Goal: Information Seeking & Learning: Learn about a topic

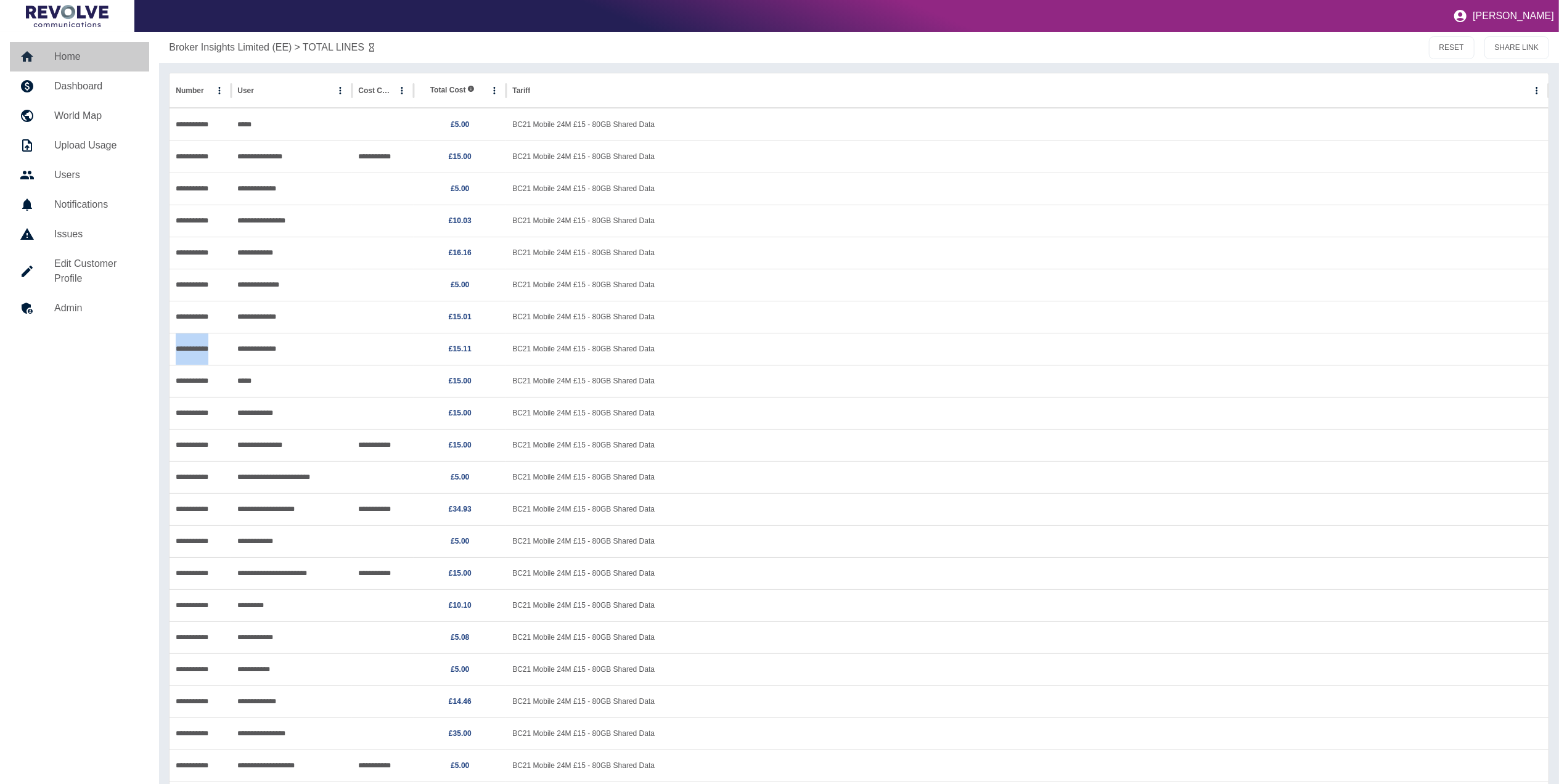
click at [117, 43] on link "Home" at bounding box center [79, 56] width 139 height 29
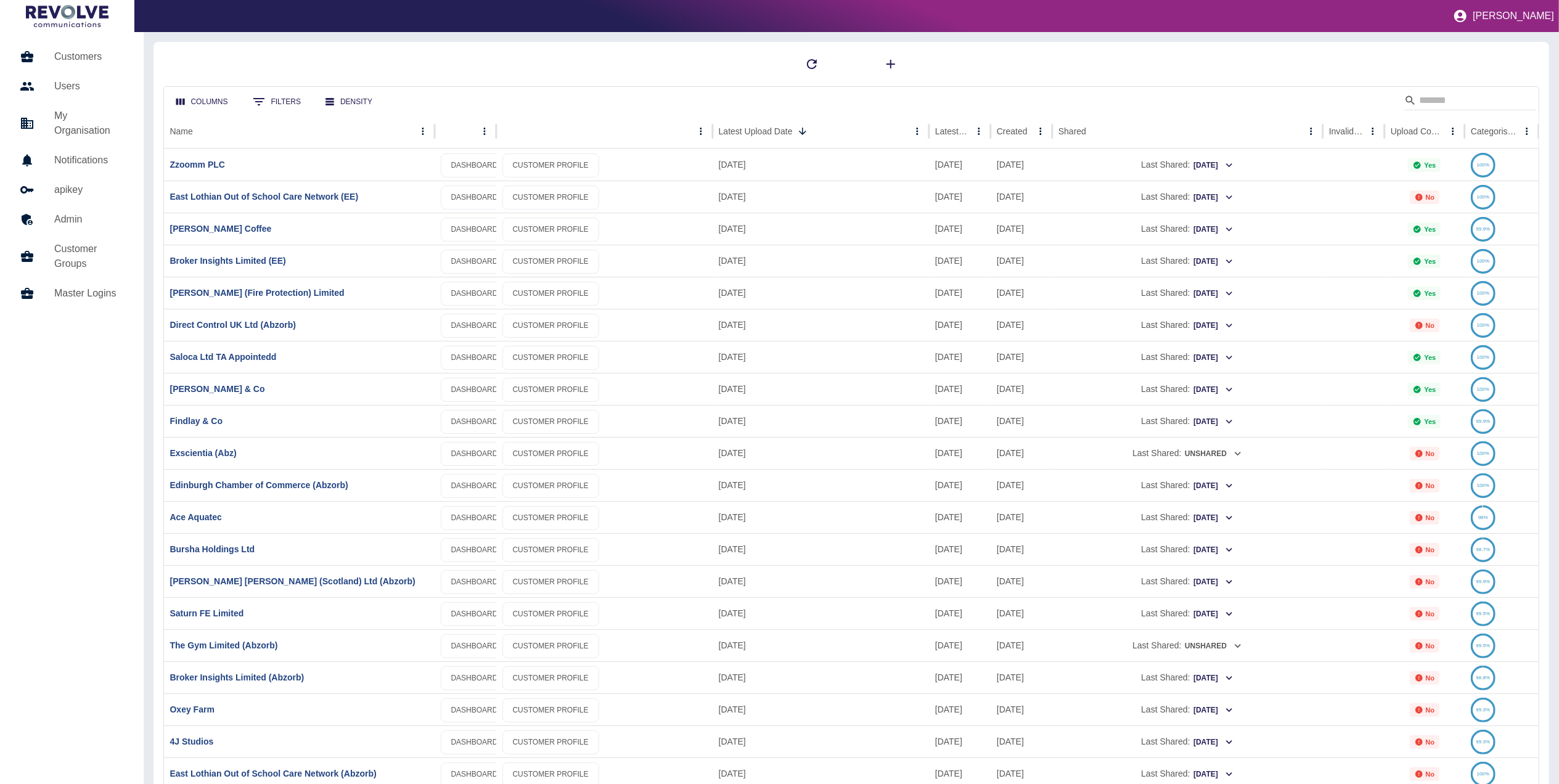
click at [1490, 90] on div "Columns 0 Filters Density" at bounding box center [851, 101] width 1375 height 27
click at [1461, 103] on input "Search" at bounding box center [1469, 100] width 99 height 20
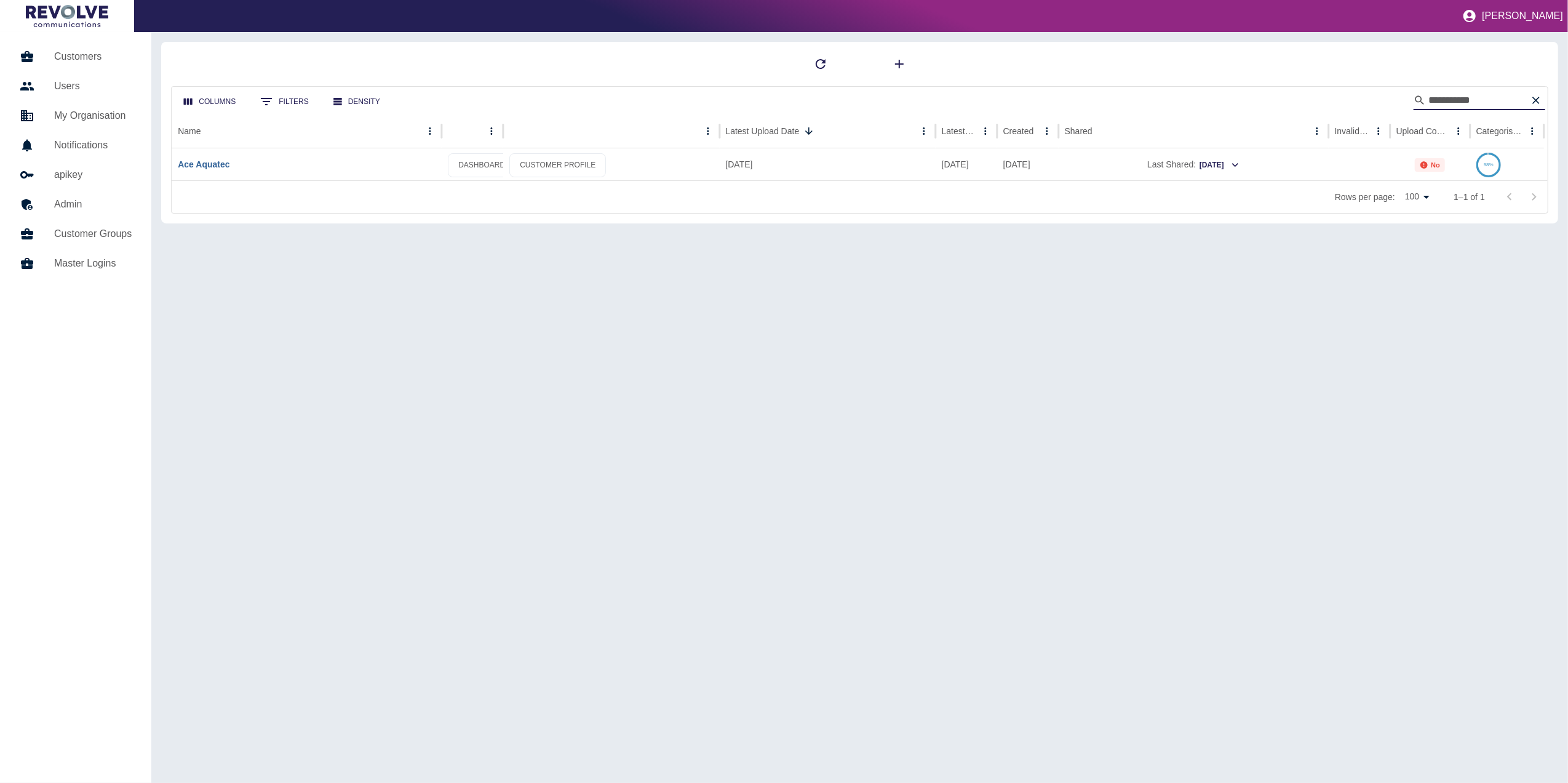
type input "**********"
click at [210, 166] on link "Ace Aquatec" at bounding box center [204, 164] width 52 height 10
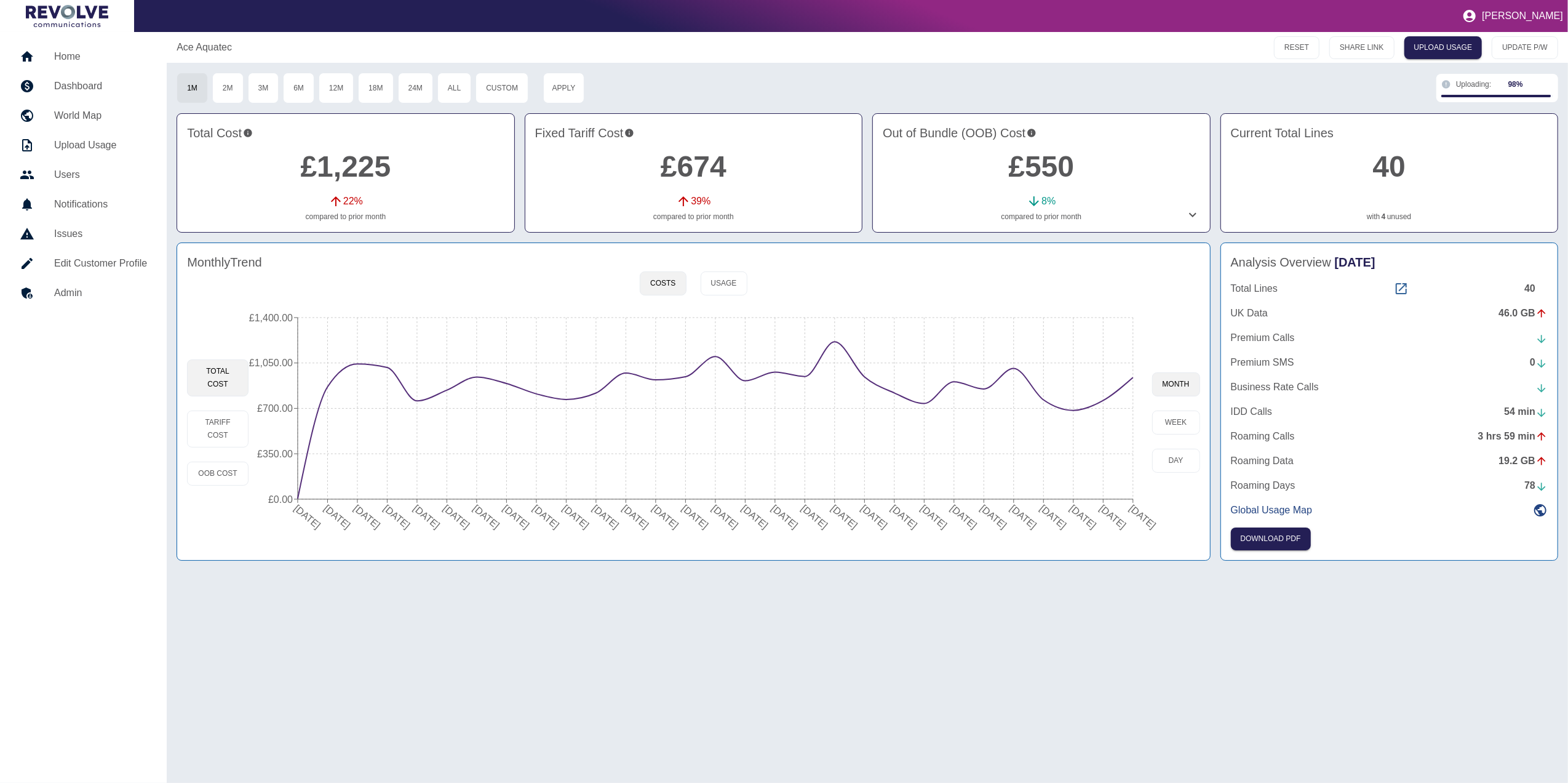
click at [1404, 293] on icon at bounding box center [1401, 289] width 15 height 15
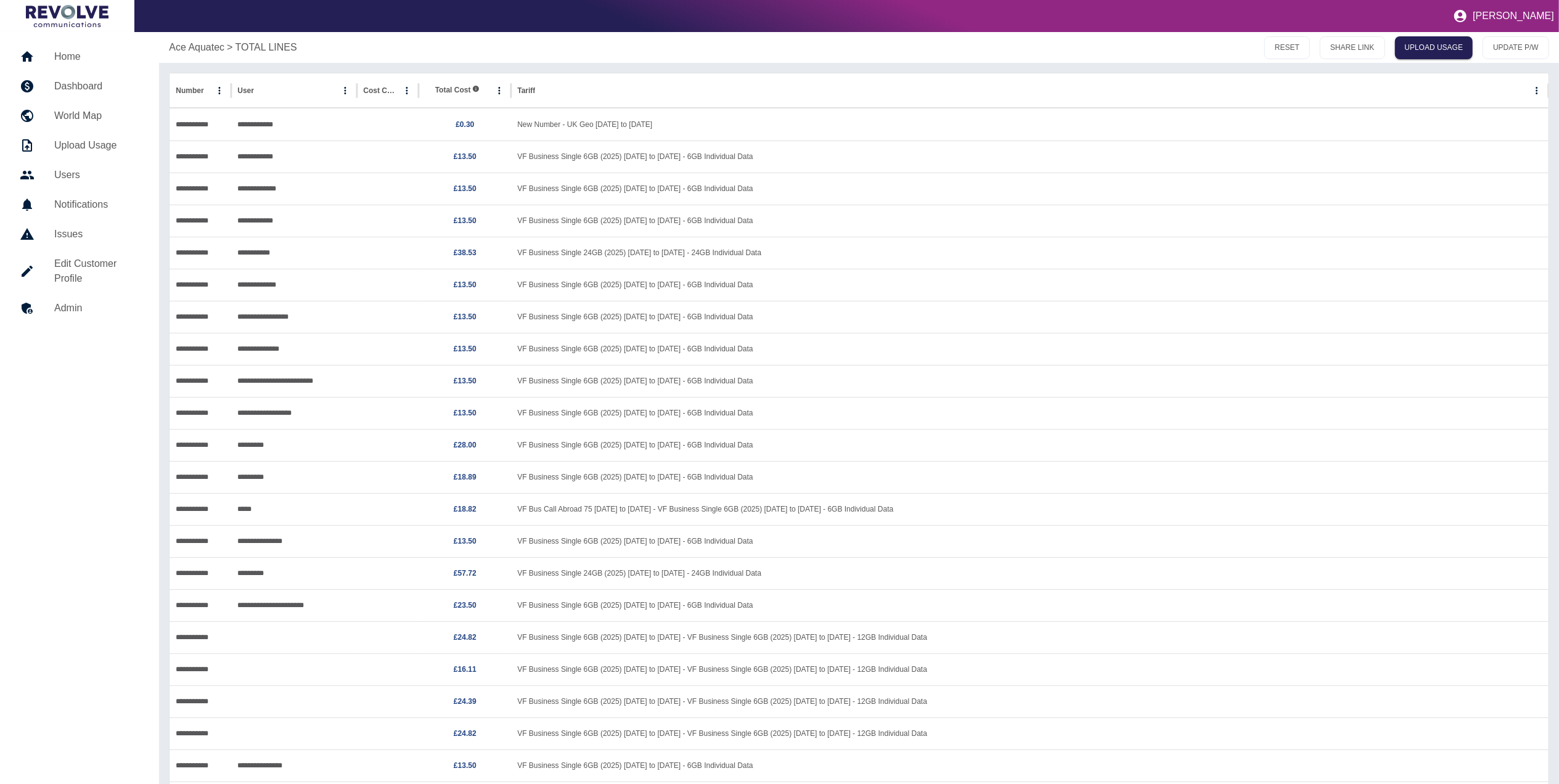
click at [108, 87] on h5 "Dashboard" at bounding box center [97, 86] width 85 height 15
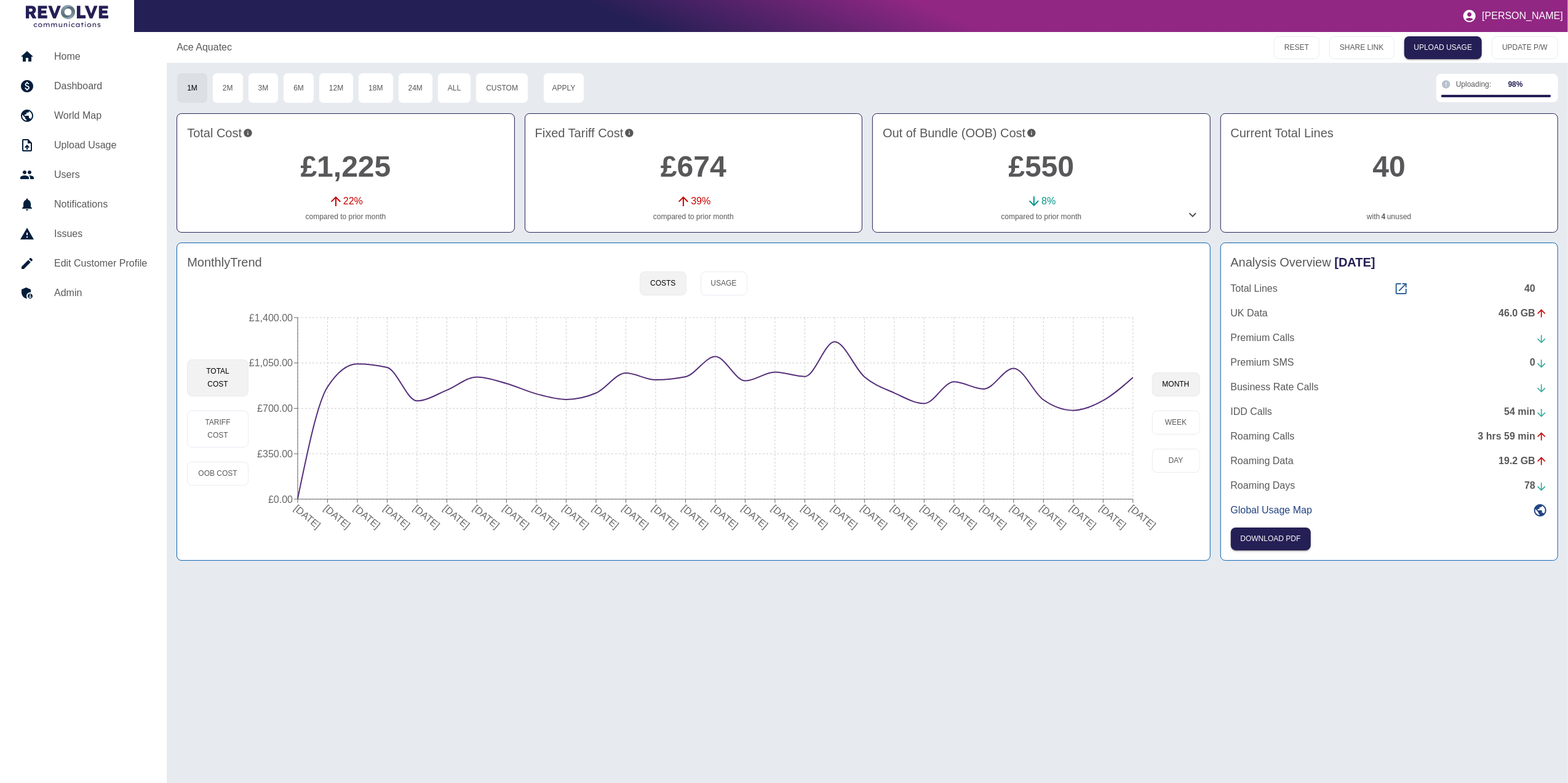
click at [1403, 288] on icon at bounding box center [1401, 289] width 11 height 11
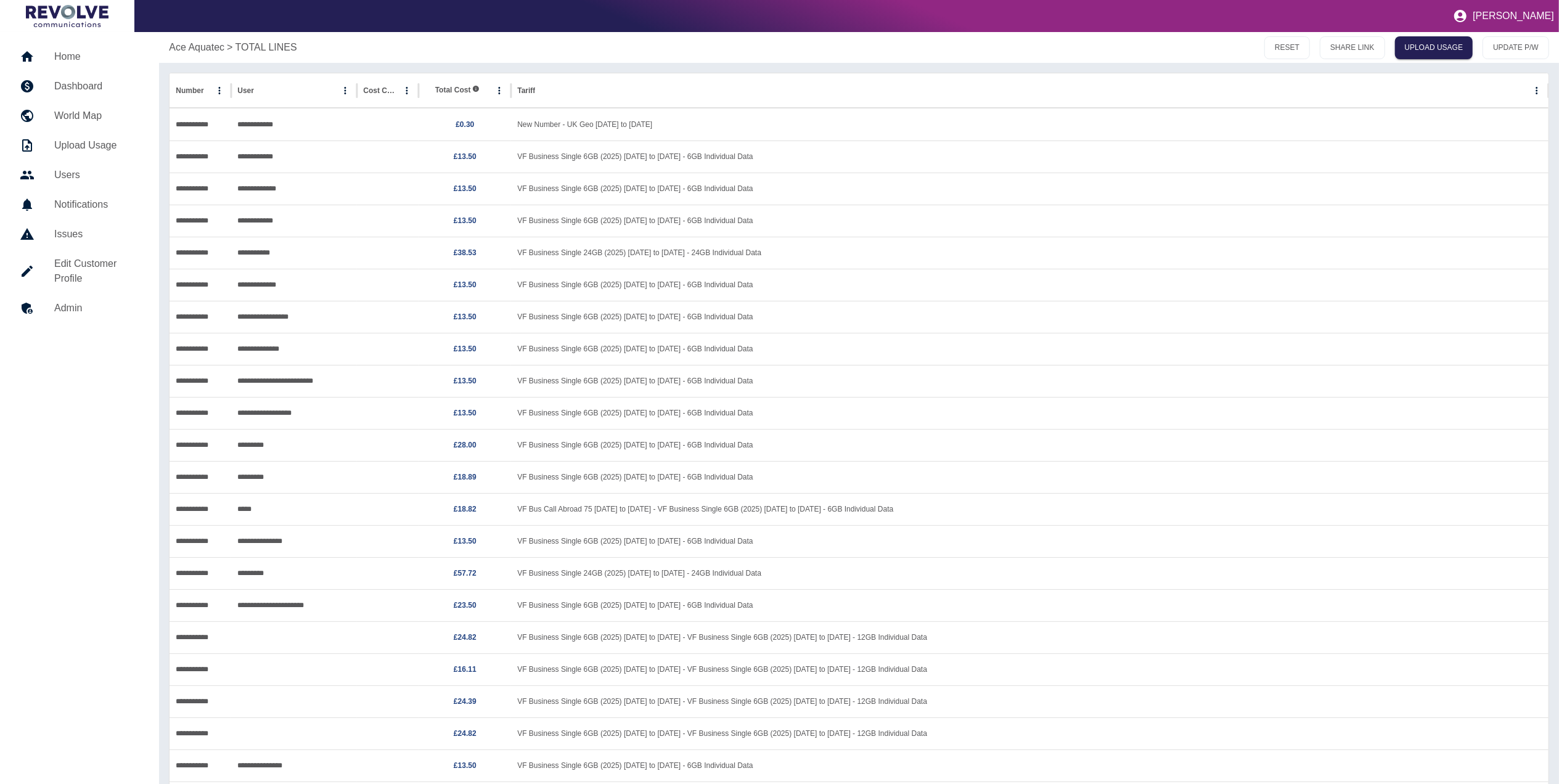
click at [95, 95] on link "Dashboard" at bounding box center [79, 86] width 139 height 29
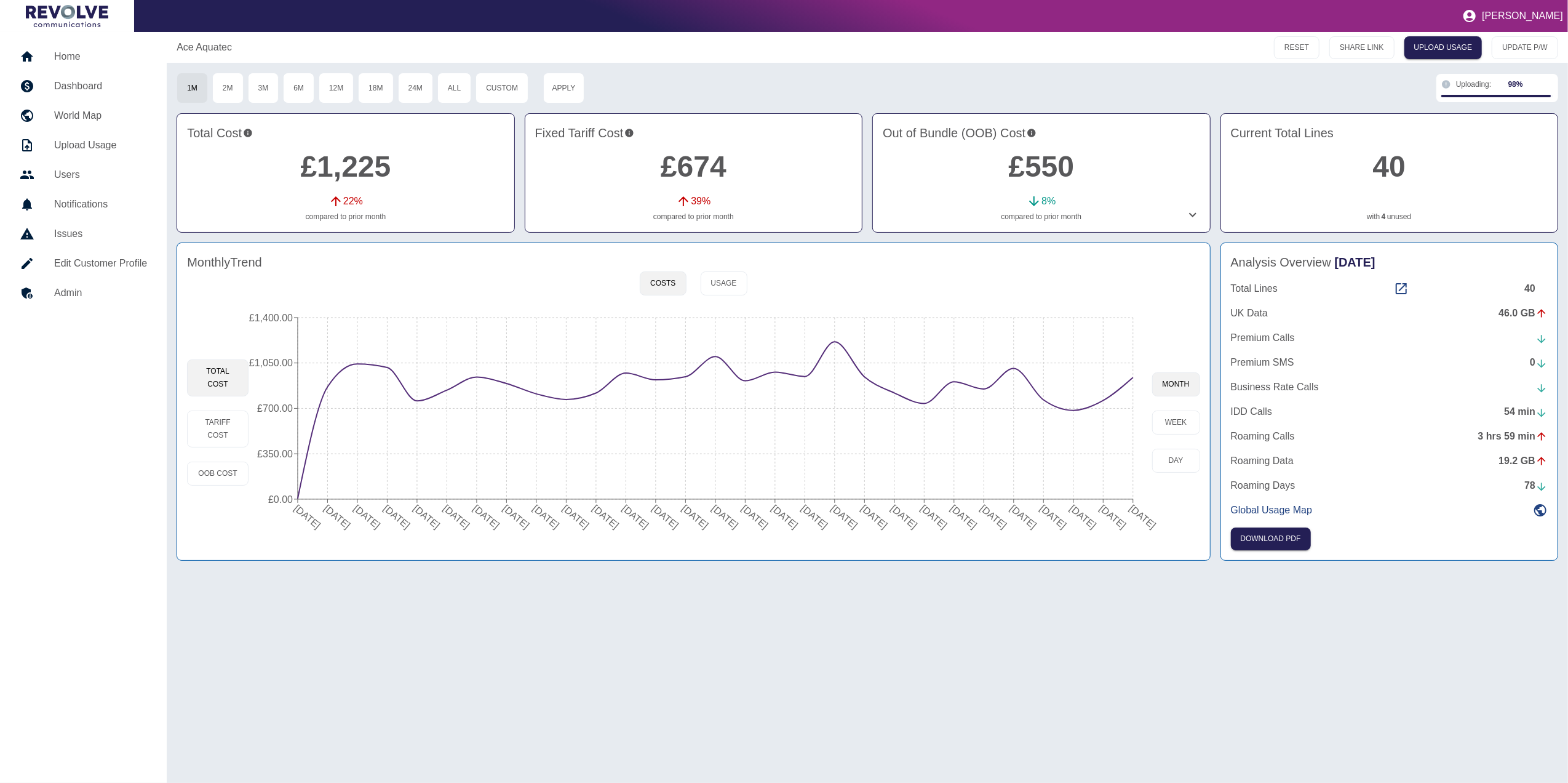
click at [1189, 214] on icon at bounding box center [1193, 215] width 15 height 15
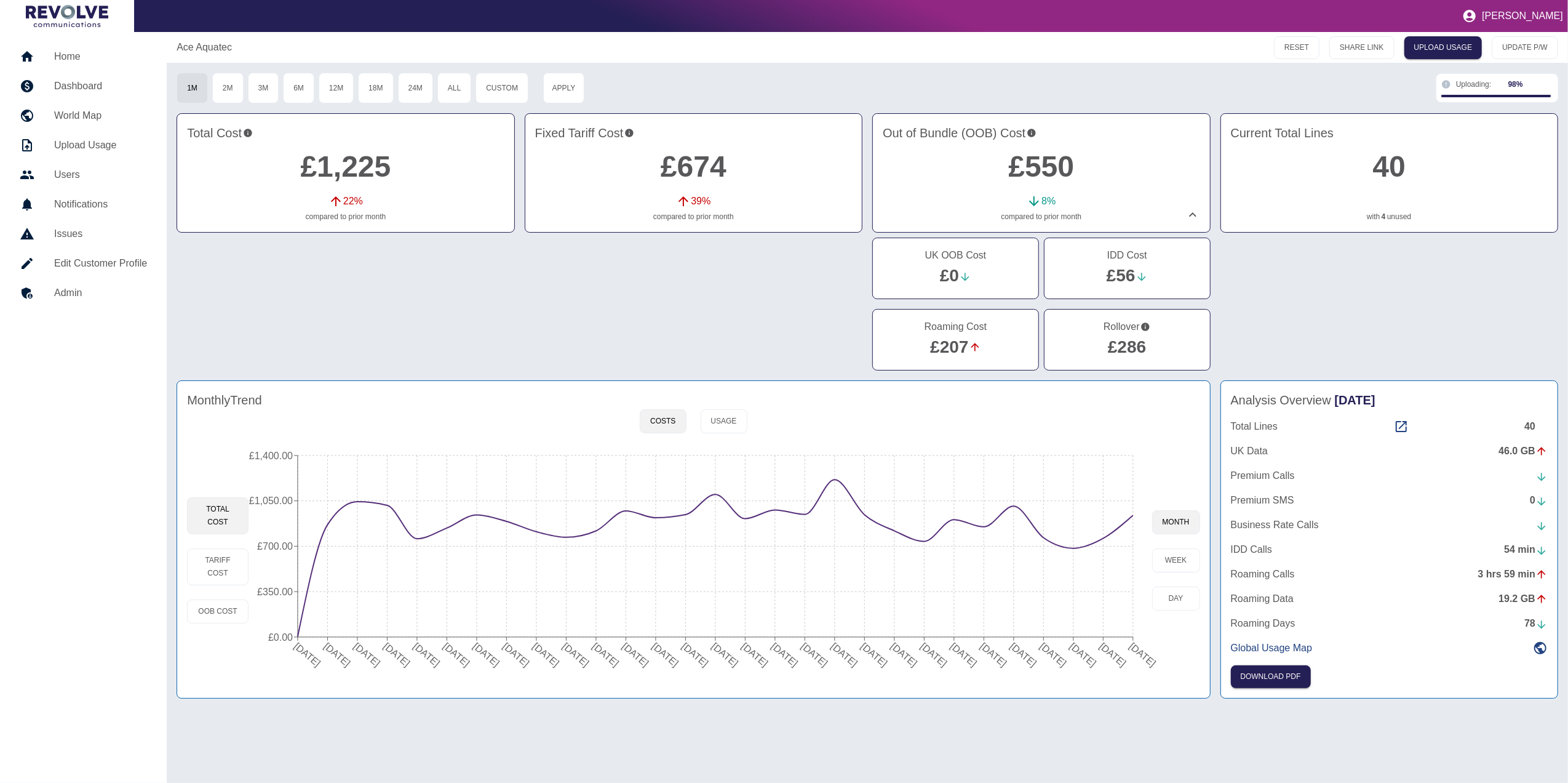
click at [1131, 340] on link "£286" at bounding box center [1127, 347] width 38 height 19
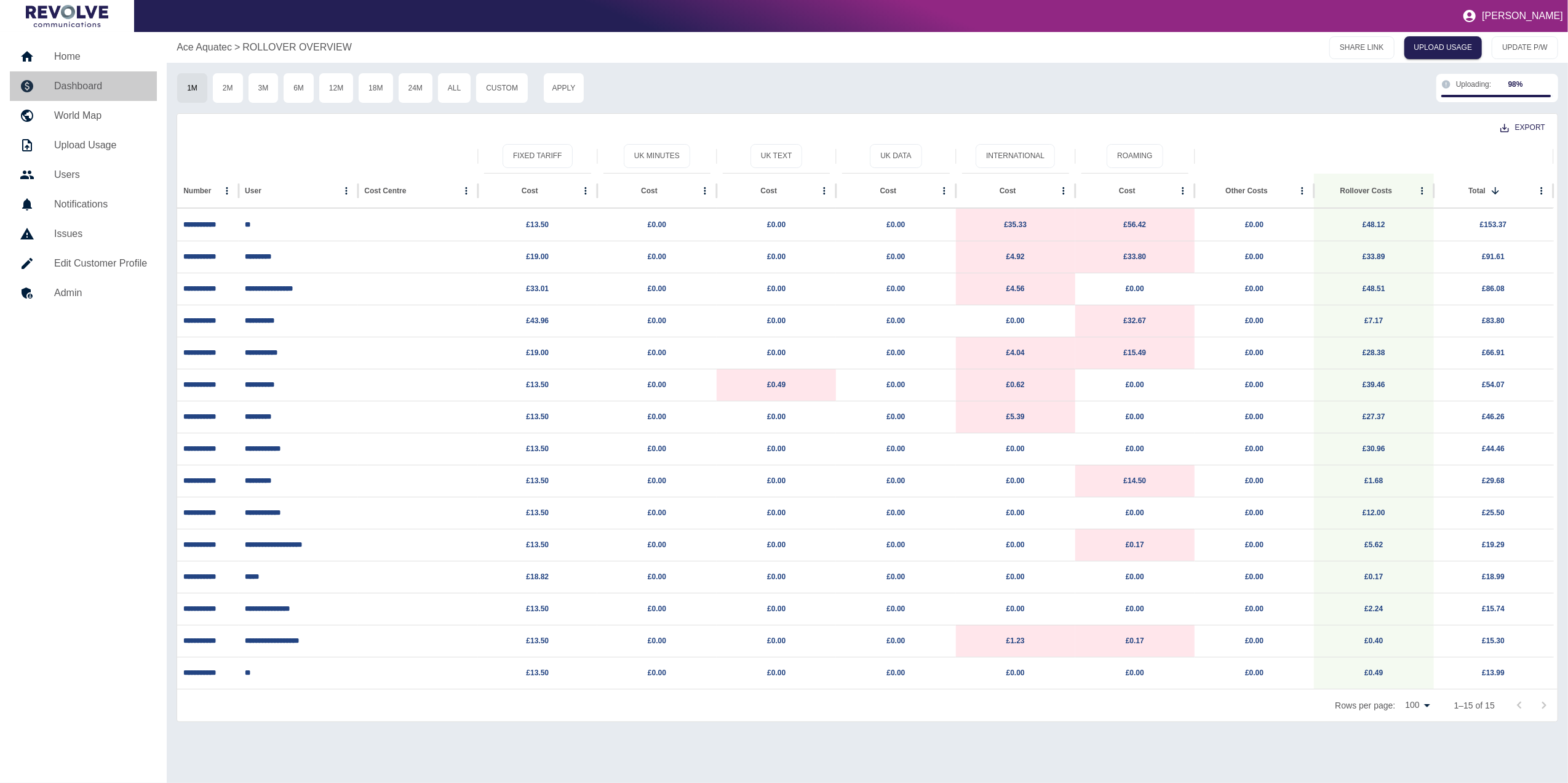
click at [91, 75] on link "Dashboard" at bounding box center [83, 85] width 147 height 29
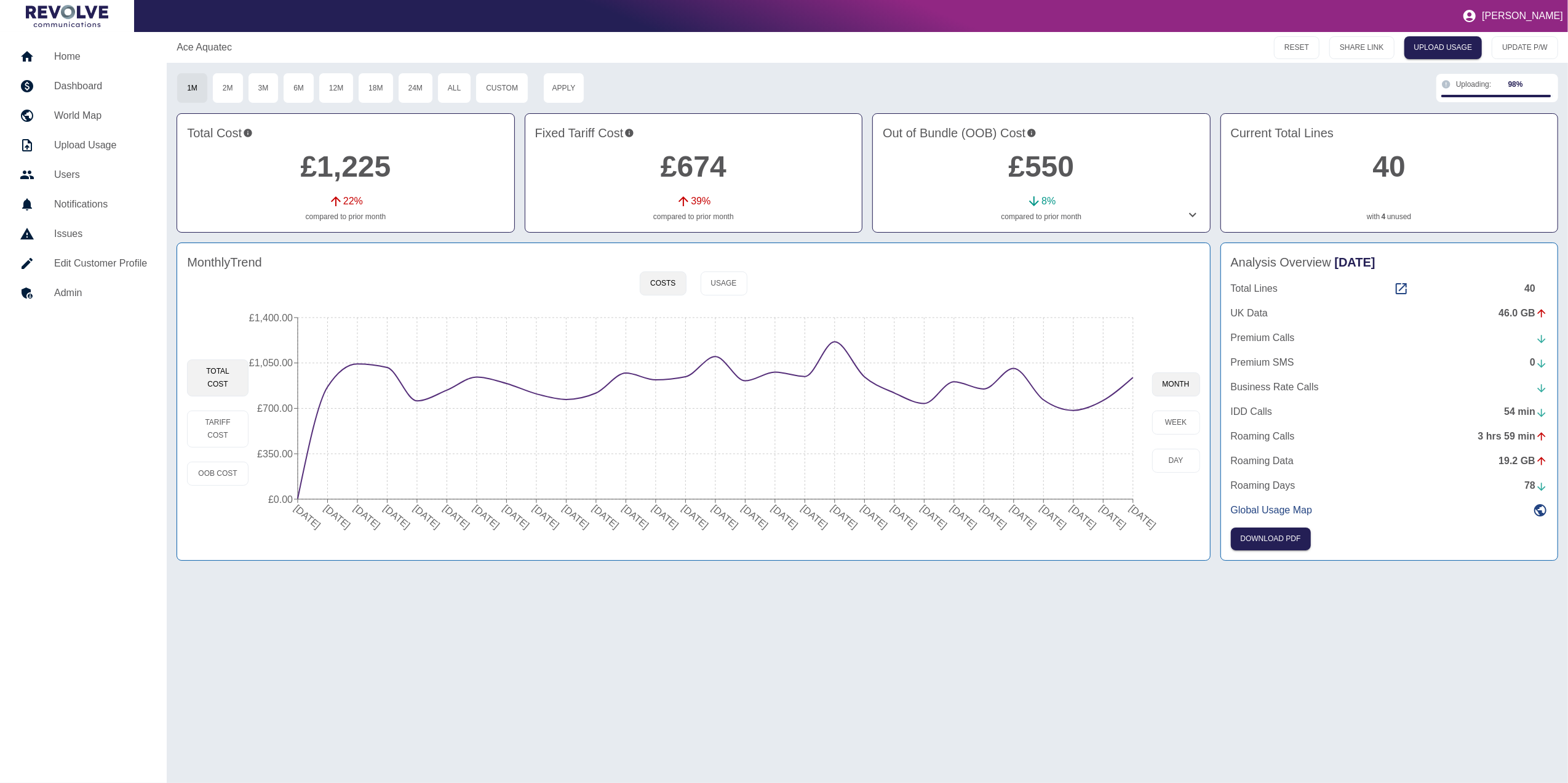
click at [1195, 215] on icon at bounding box center [1193, 215] width 8 height 4
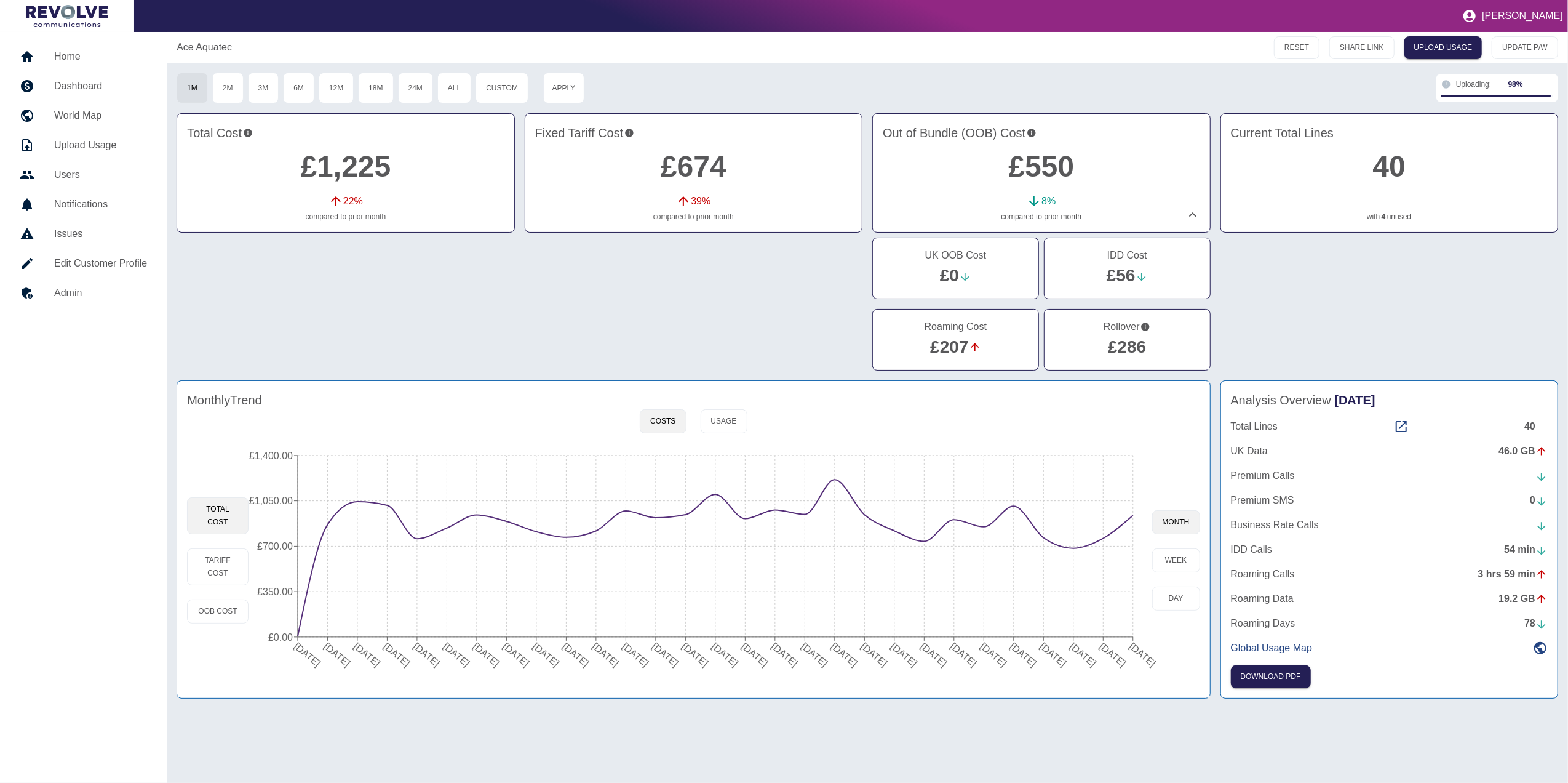
click at [955, 348] on link "£207" at bounding box center [949, 347] width 38 height 19
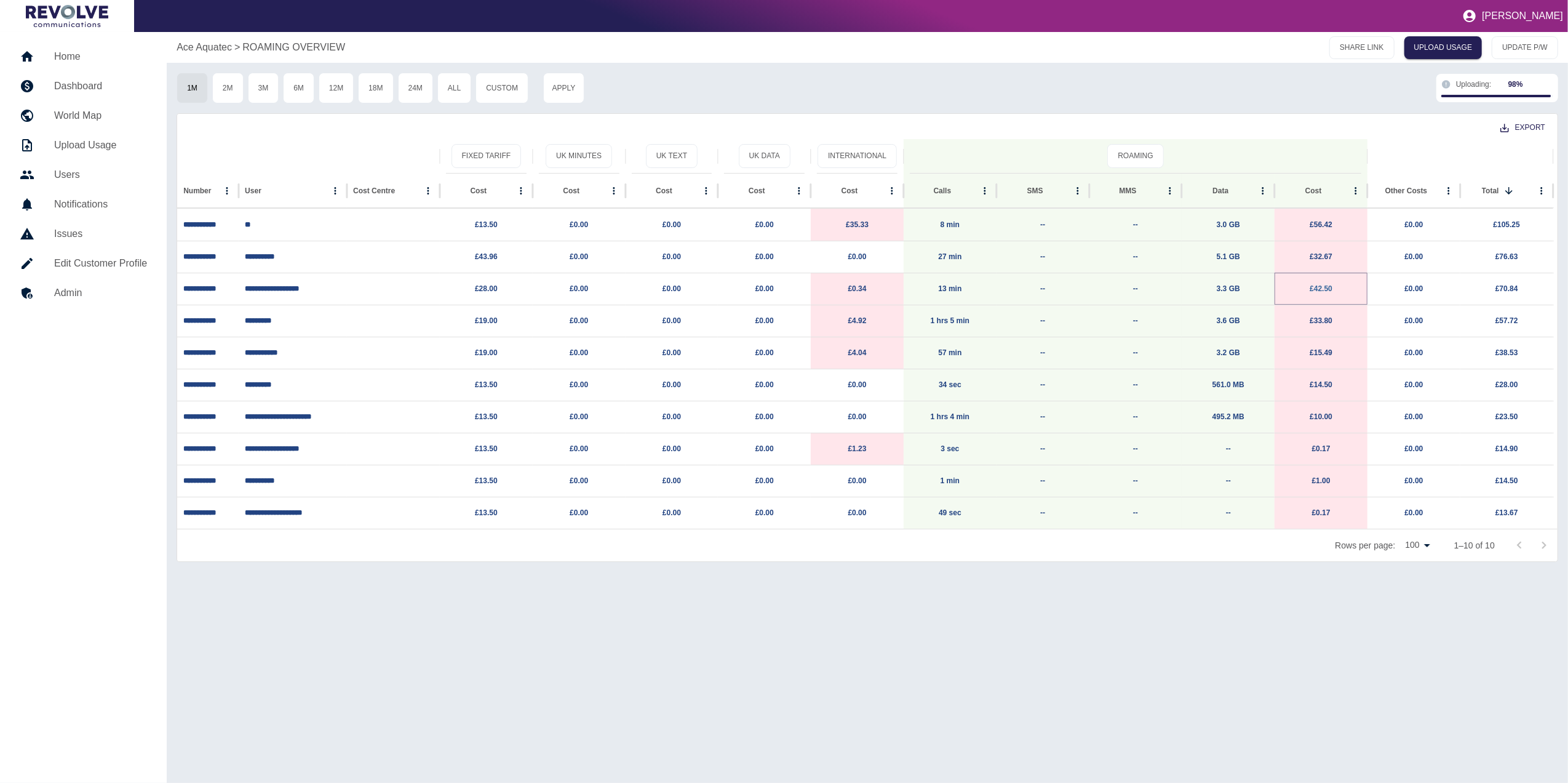
click at [1332, 287] on link "£42.50" at bounding box center [1321, 289] width 23 height 9
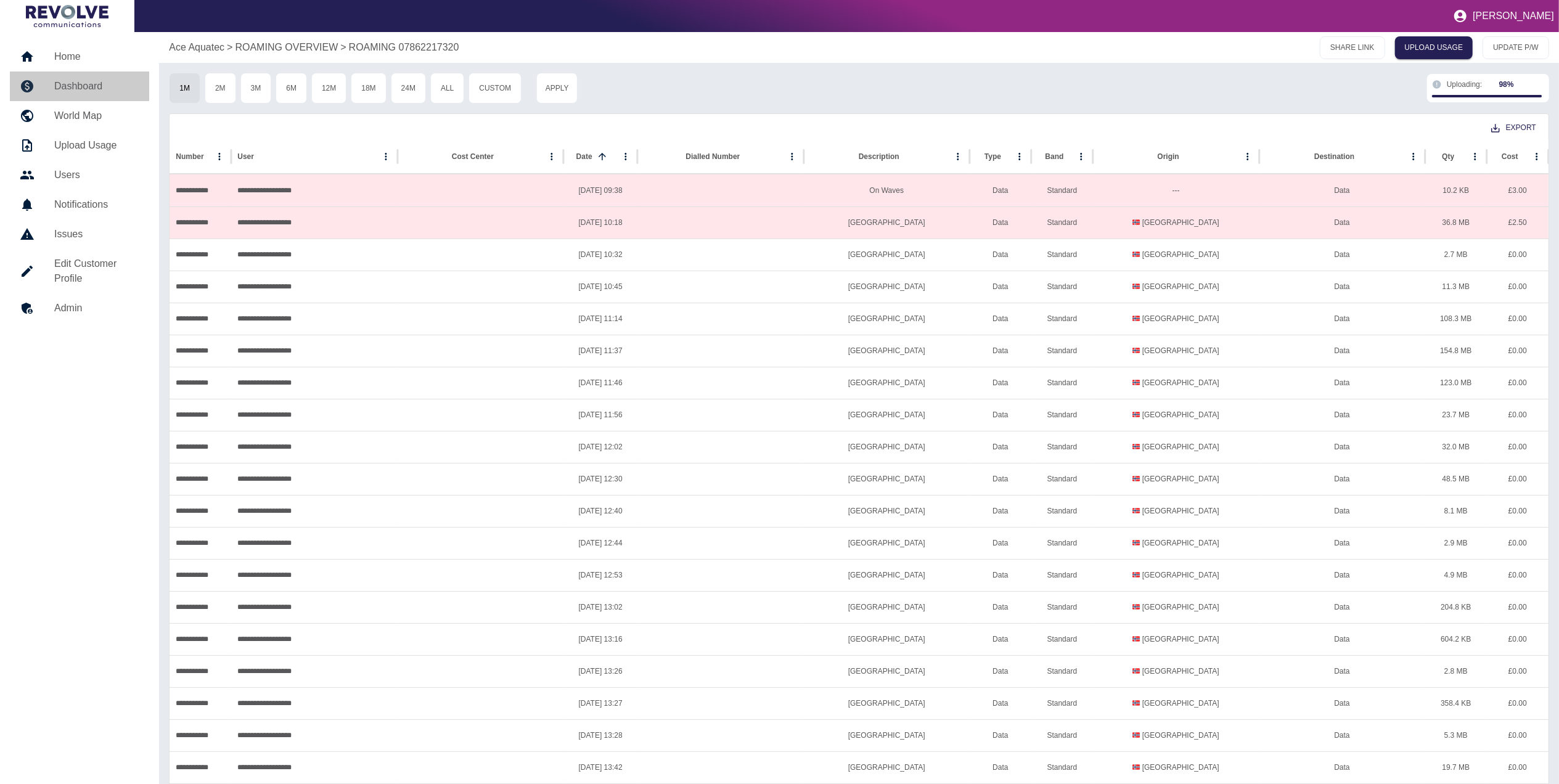
click at [108, 89] on h5 "Dashboard" at bounding box center [97, 86] width 85 height 15
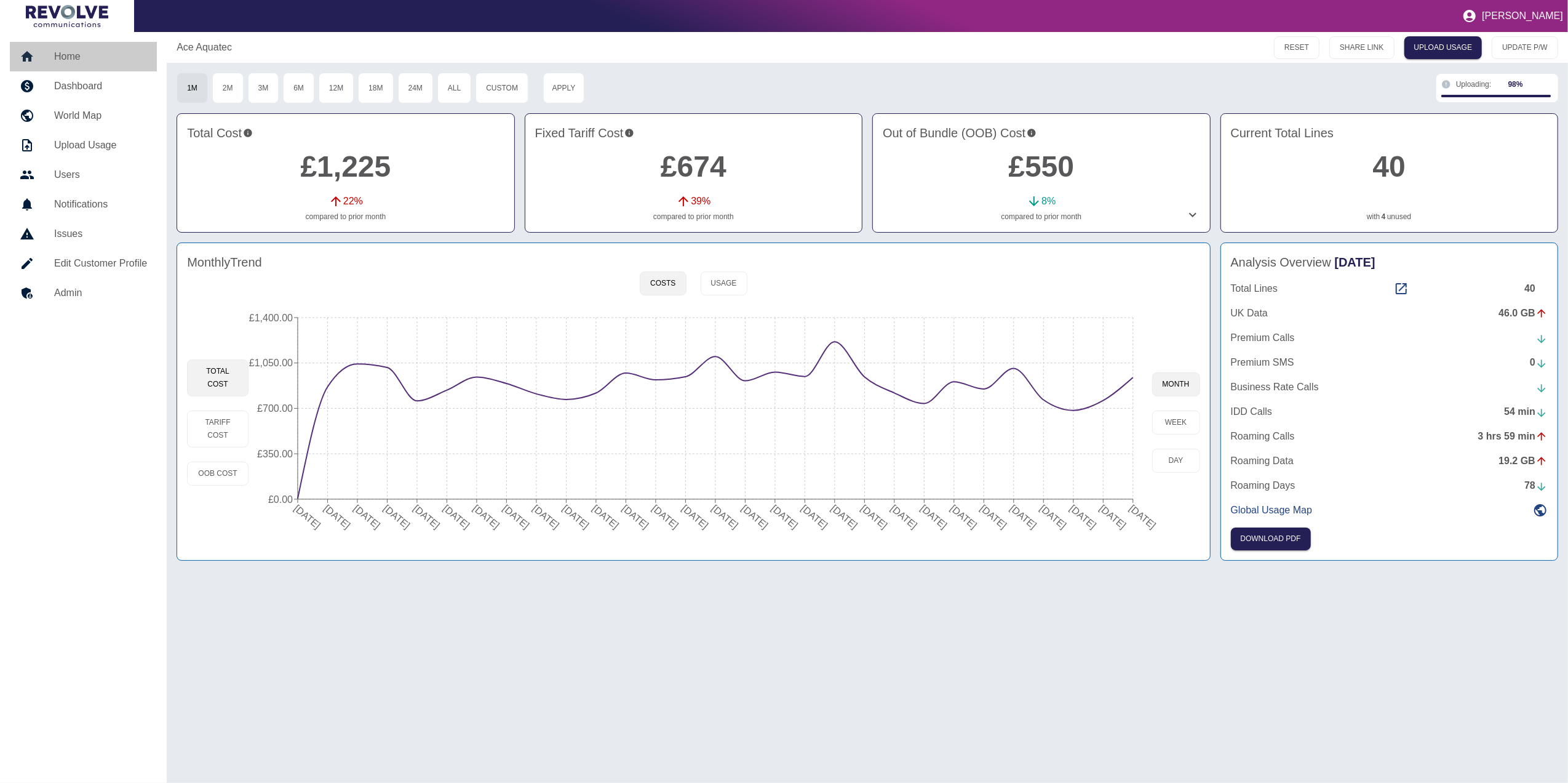
click at [74, 51] on h5 "Home" at bounding box center [100, 57] width 93 height 15
